Goal: Information Seeking & Learning: Learn about a topic

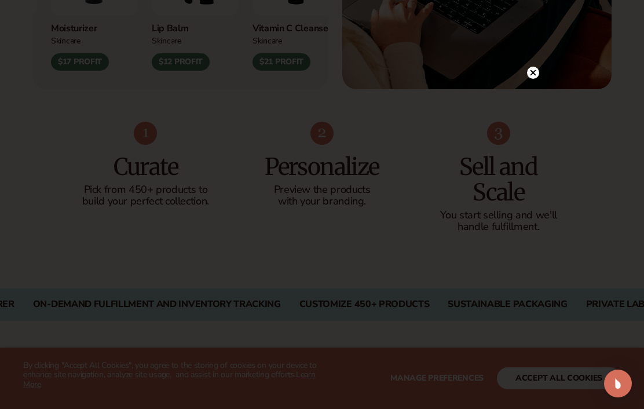
scroll to position [622, 0]
click at [528, 79] on circle at bounding box center [533, 73] width 12 height 12
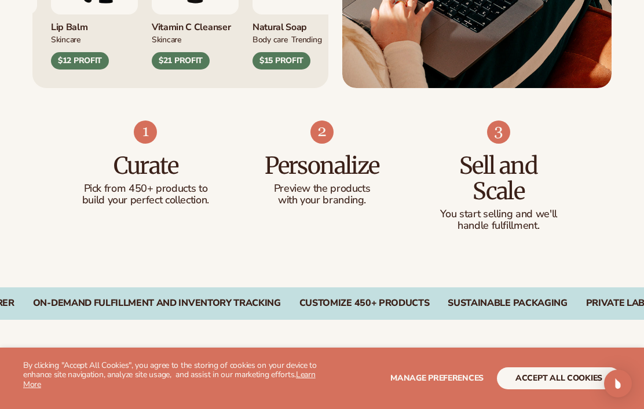
click at [140, 168] on h3 "Curate" at bounding box center [146, 165] width 130 height 25
click at [144, 183] on p "Pick from 450+ products to build your perfect collection." at bounding box center [146, 194] width 130 height 23
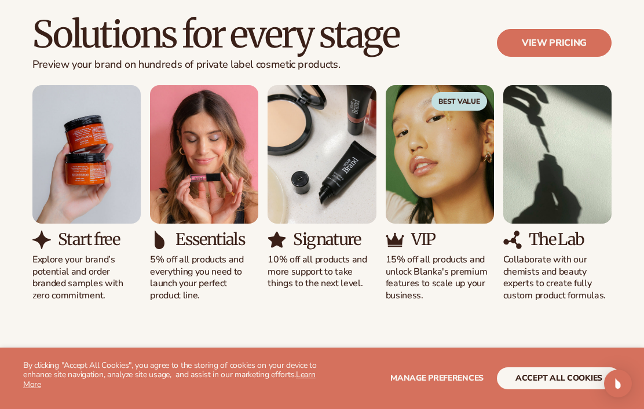
scroll to position [1073, 0]
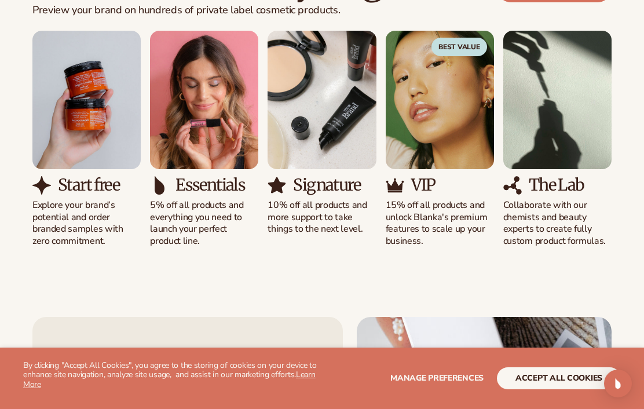
click at [94, 214] on p "Explore your brand’s potential and order branded samples with zero commitment." at bounding box center [86, 223] width 108 height 48
click at [89, 176] on h3 "Start free" at bounding box center [88, 185] width 61 height 18
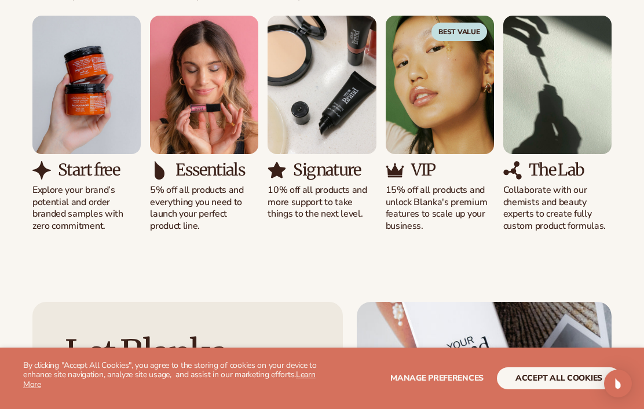
scroll to position [1093, 0]
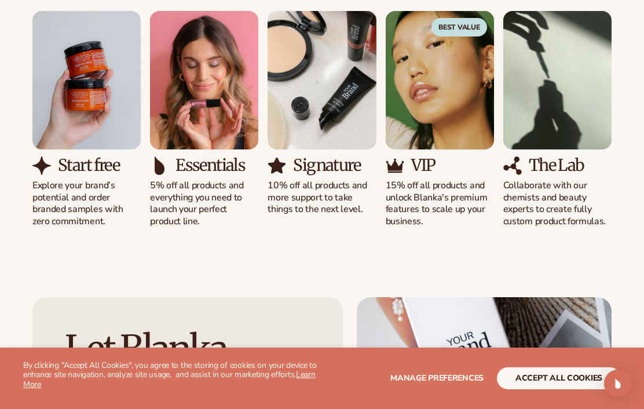
click at [341, 164] on h3 "Signature" at bounding box center [326, 165] width 67 height 18
click at [343, 134] on img "3 / 5" at bounding box center [322, 80] width 108 height 138
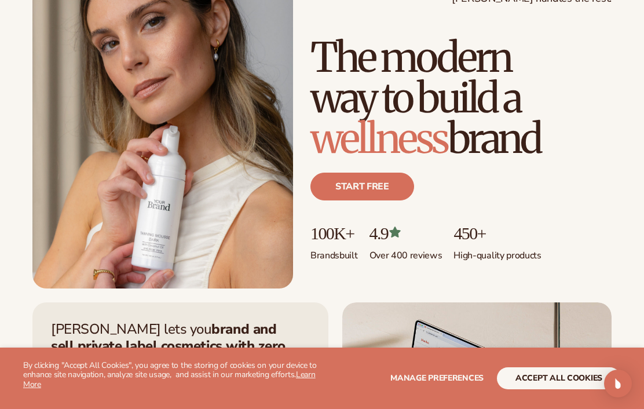
scroll to position [115, 0]
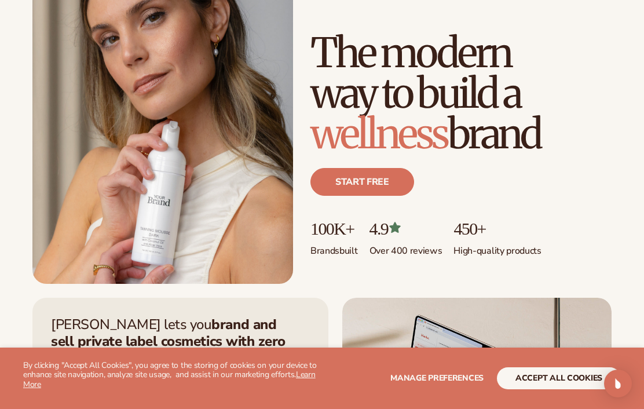
click at [388, 196] on link "Start free" at bounding box center [362, 182] width 104 height 28
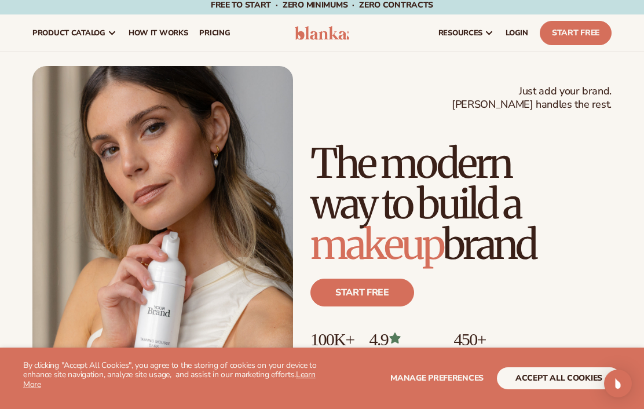
scroll to position [0, 0]
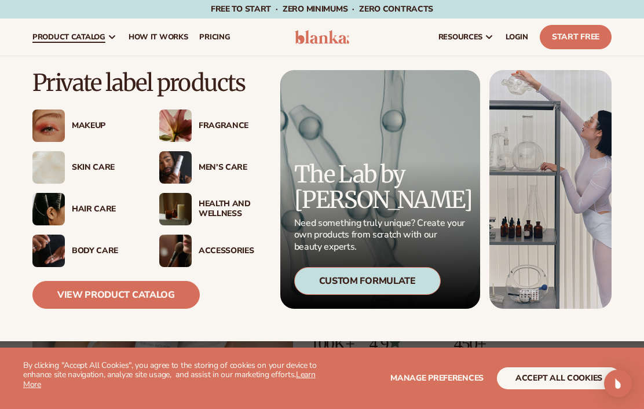
click at [85, 117] on div "Makeup" at bounding box center [84, 125] width 104 height 32
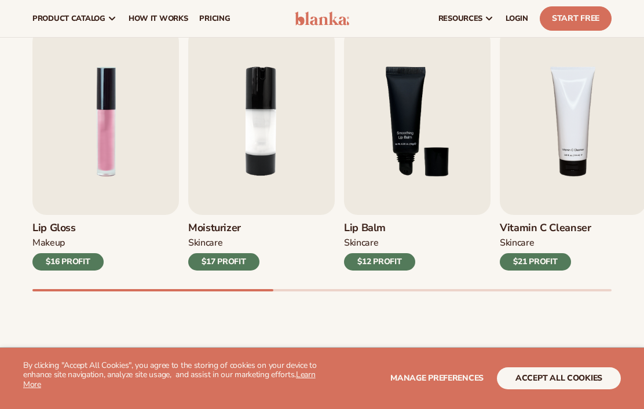
scroll to position [367, 0]
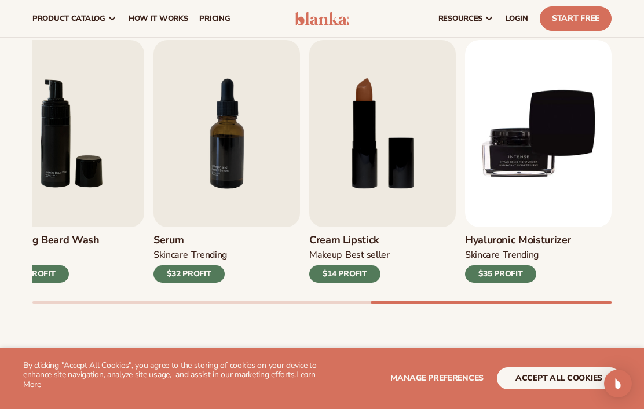
click at [364, 242] on h3 "Cream Lipstick" at bounding box center [349, 240] width 81 height 13
click at [361, 275] on div "$14 PROFIT" at bounding box center [344, 273] width 71 height 17
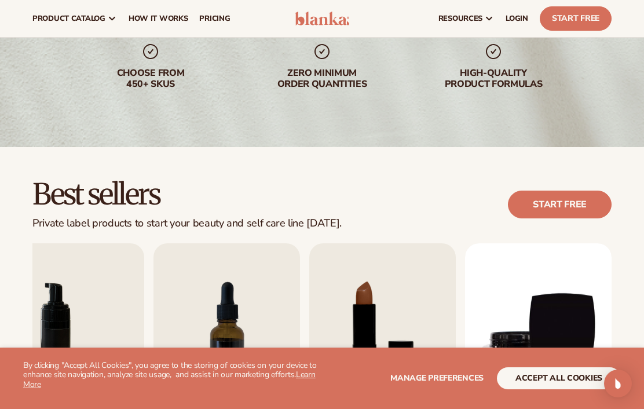
scroll to position [163, 0]
